Goal: Entertainment & Leisure: Consume media (video, audio)

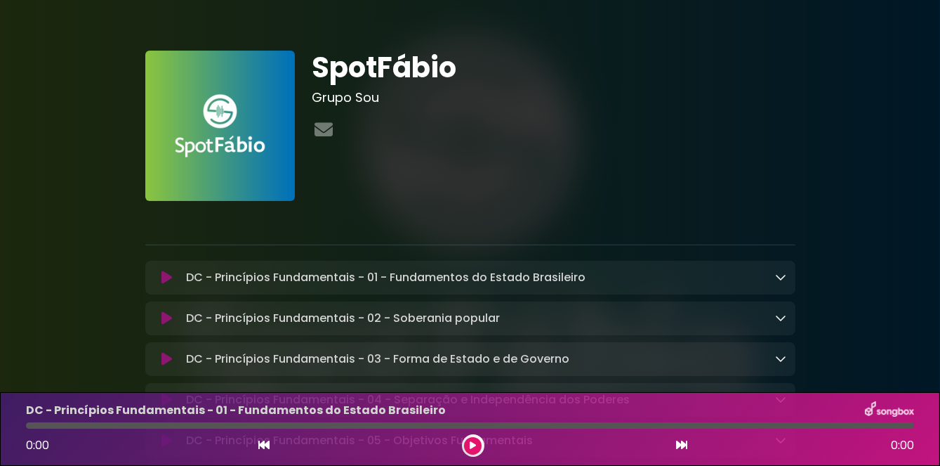
click at [242, 285] on p "DC - Princípios Fundamentais - 01 - Fundamentos do Estado Brasileiro Loading Tr…" at bounding box center [386, 277] width 400 height 17
click at [165, 282] on icon at bounding box center [167, 277] width 11 height 14
click at [158, 275] on button at bounding box center [167, 277] width 27 height 14
click at [173, 283] on button at bounding box center [167, 277] width 27 height 14
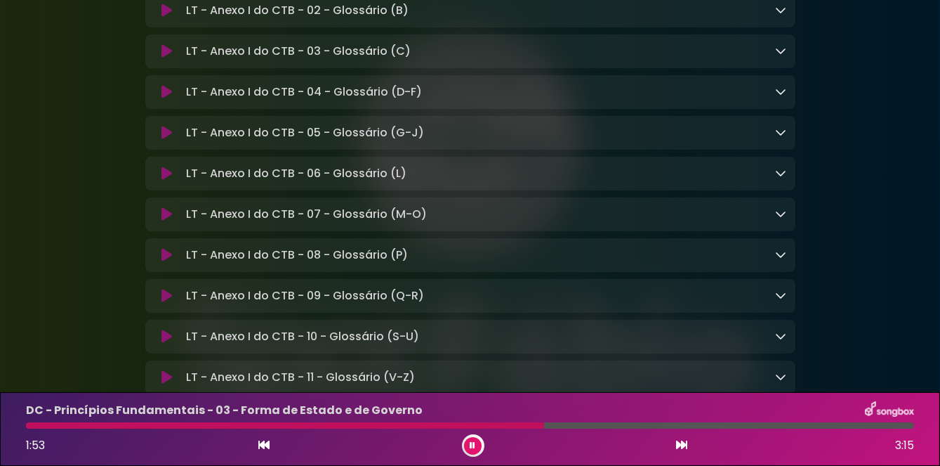
scroll to position [10081, 0]
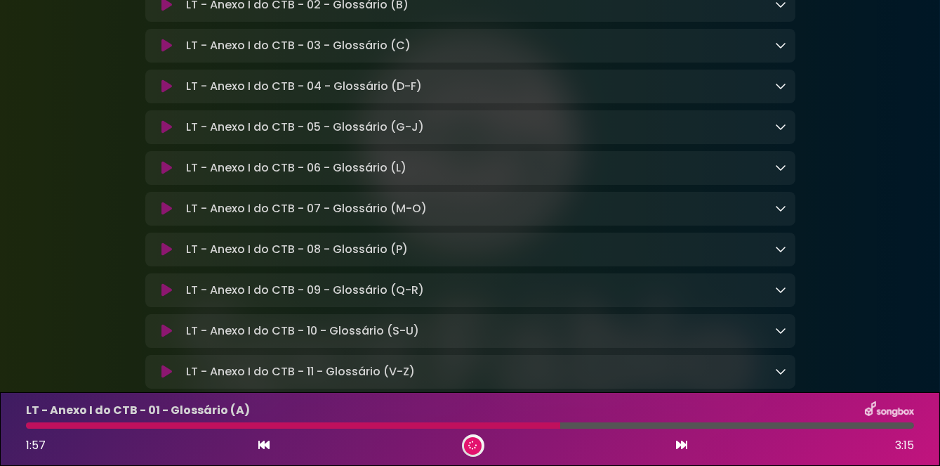
scroll to position [10078, 0]
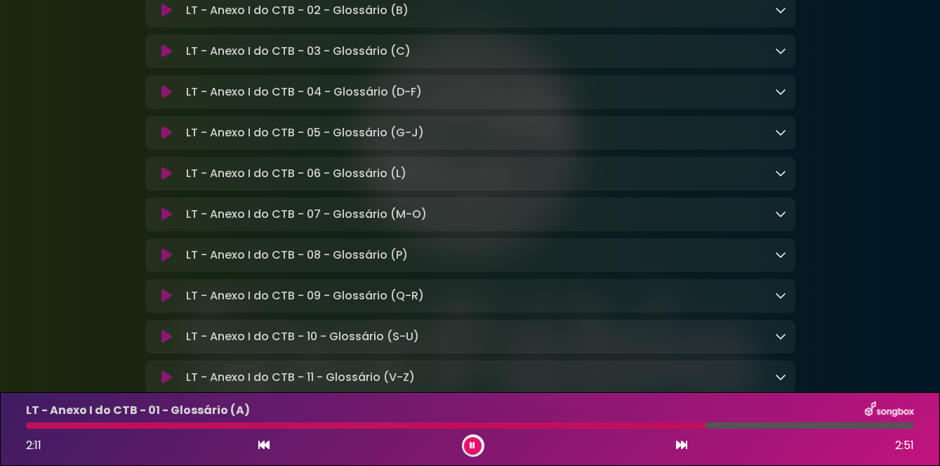
click at [470, 451] on button at bounding box center [473, 446] width 18 height 18
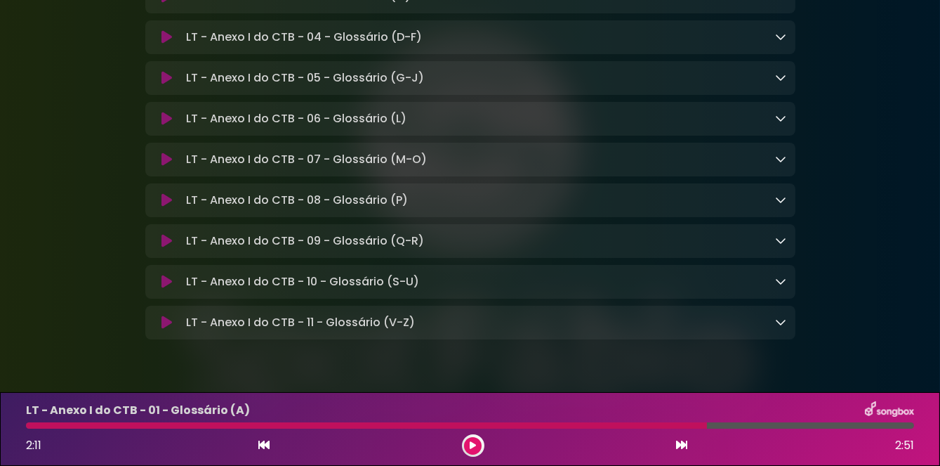
scroll to position [10188, 0]
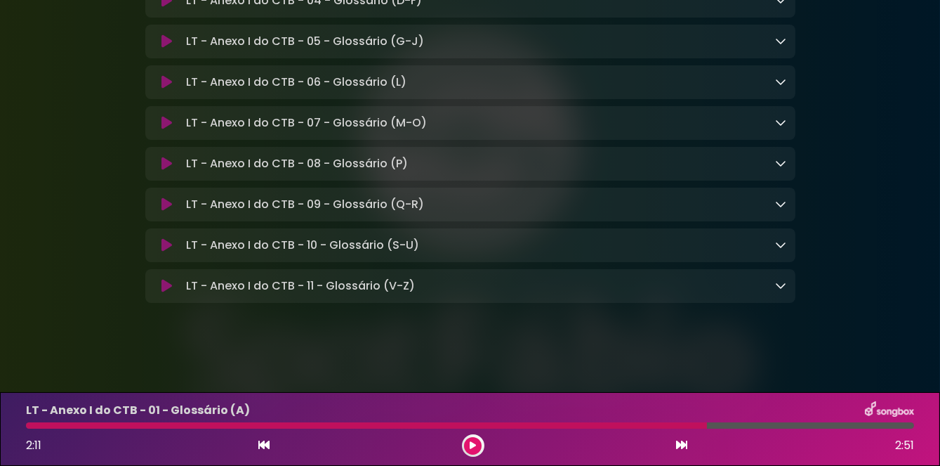
click at [166, 293] on icon at bounding box center [167, 286] width 11 height 14
click at [64, 426] on div at bounding box center [412, 425] width 772 height 6
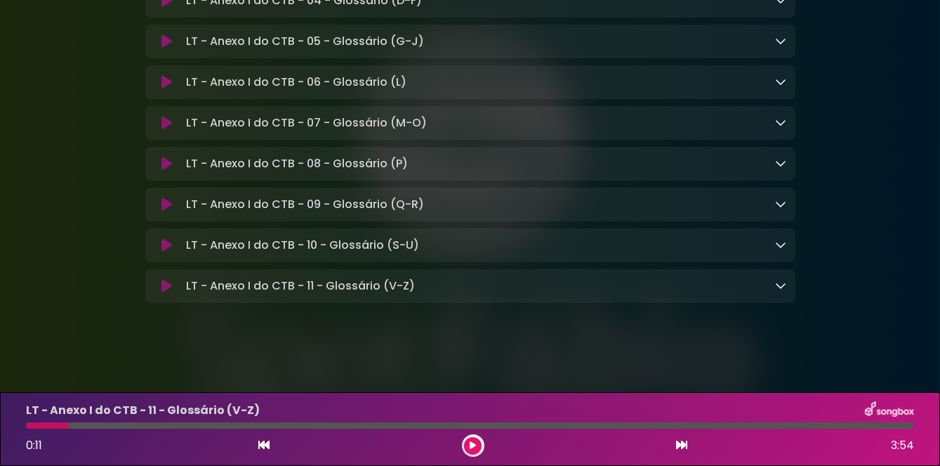
click at [164, 293] on icon at bounding box center [167, 286] width 11 height 14
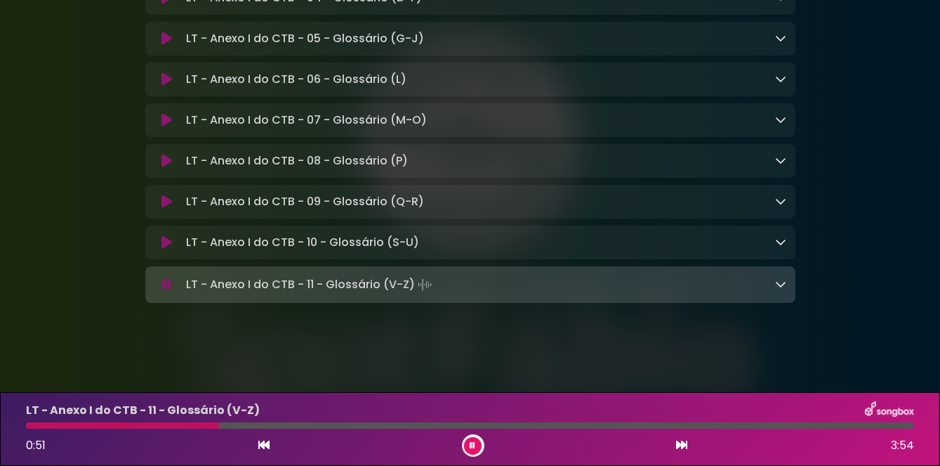
click at [472, 446] on icon at bounding box center [473, 445] width 6 height 8
